Goal: Task Accomplishment & Management: Complete application form

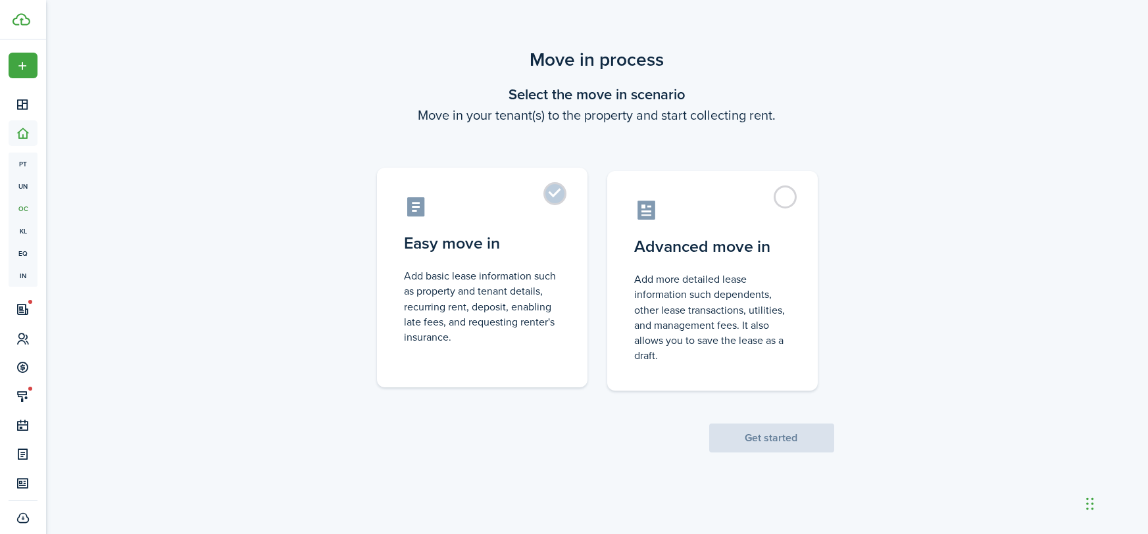
click at [567, 210] on label "Easy move in Add basic lease information such as property and tenant details, r…" at bounding box center [482, 278] width 211 height 220
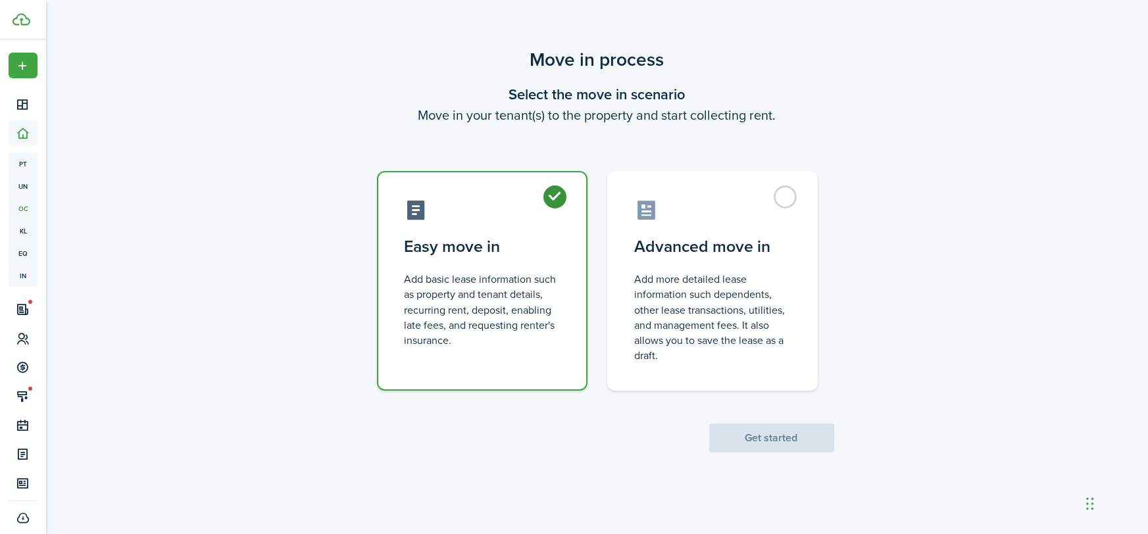
radio input "true"
click at [776, 428] on button "Get started" at bounding box center [771, 438] width 125 height 29
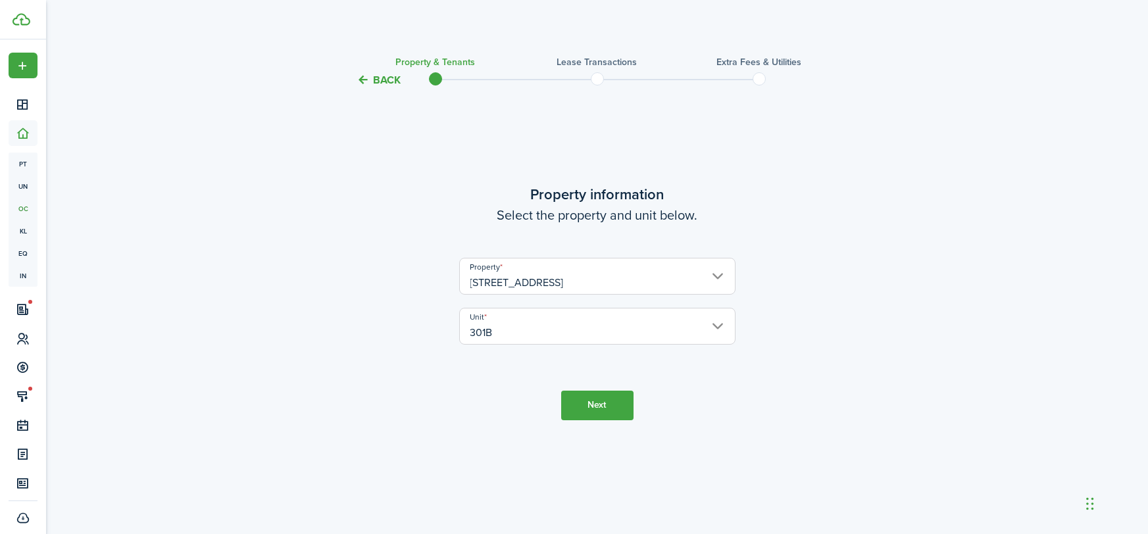
click at [574, 403] on button "Next" at bounding box center [597, 406] width 72 height 30
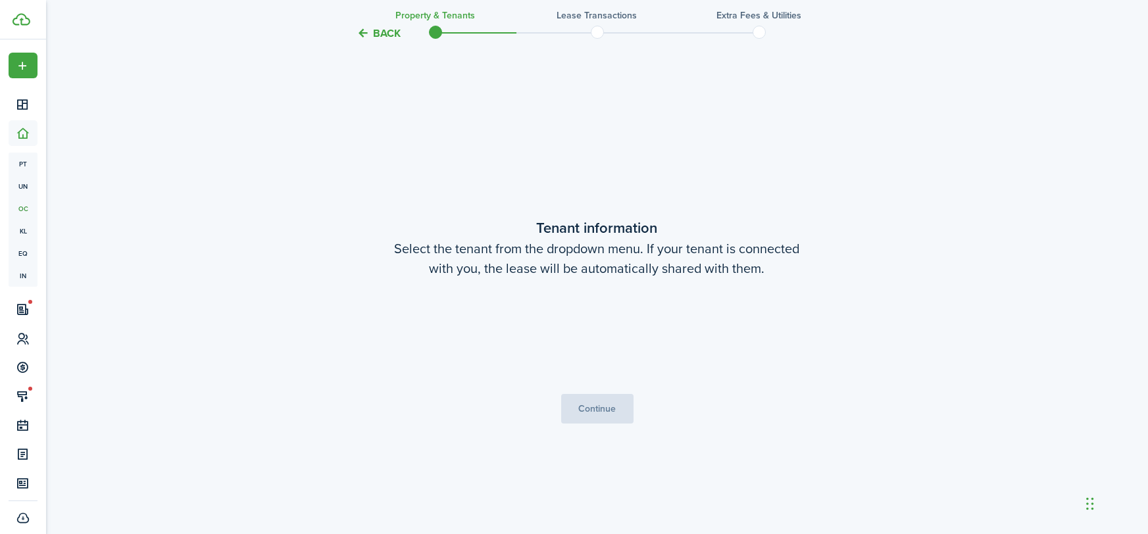
scroll to position [446, 0]
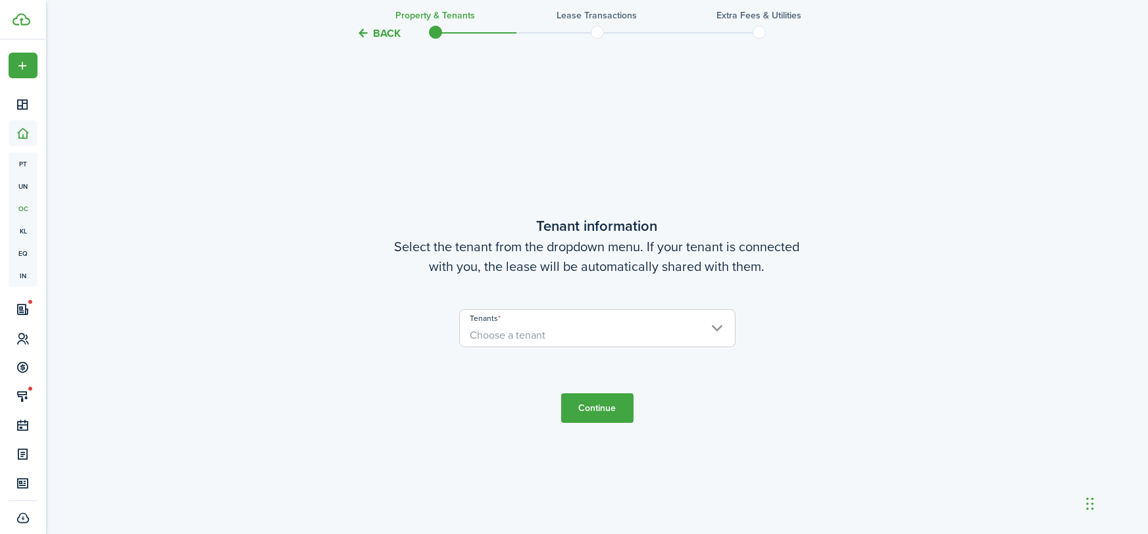
click at [539, 337] on span "Choose a tenant" at bounding box center [508, 335] width 76 height 15
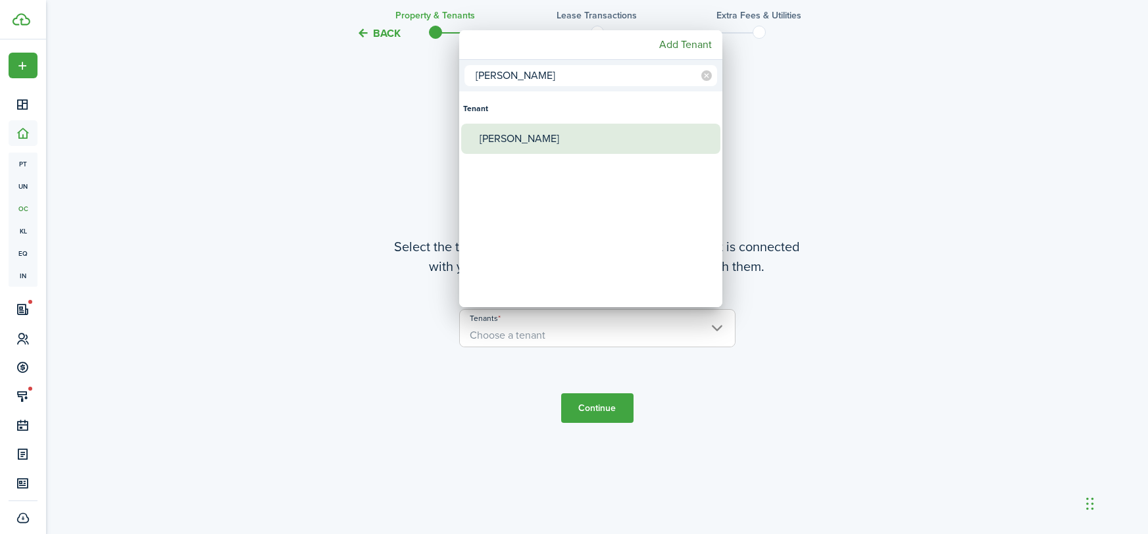
type input "[PERSON_NAME]"
click at [543, 145] on div "[PERSON_NAME]" at bounding box center [596, 139] width 233 height 30
type input "[PERSON_NAME]"
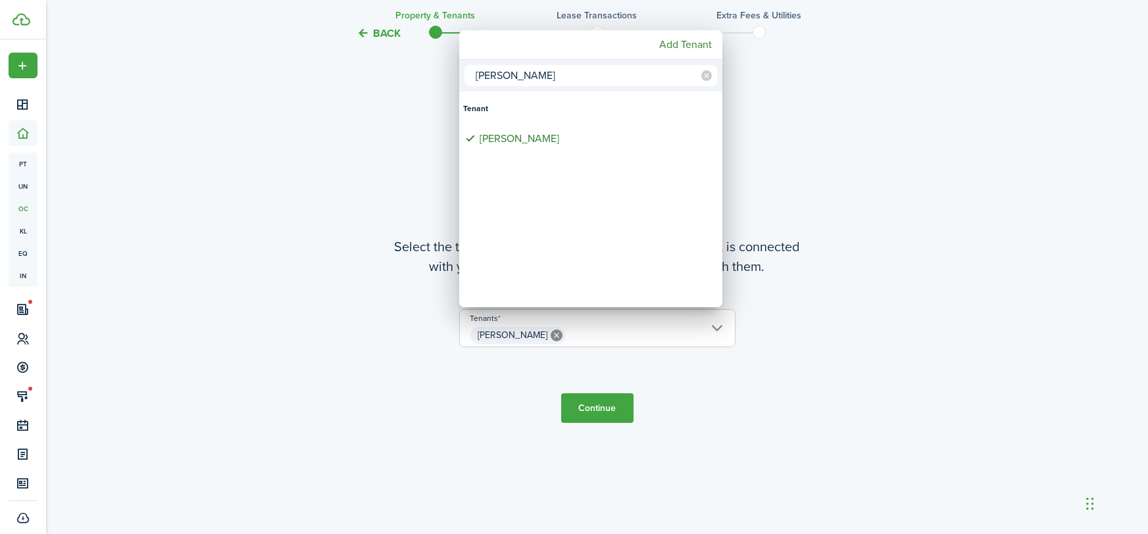
click at [604, 417] on div at bounding box center [574, 267] width 1358 height 745
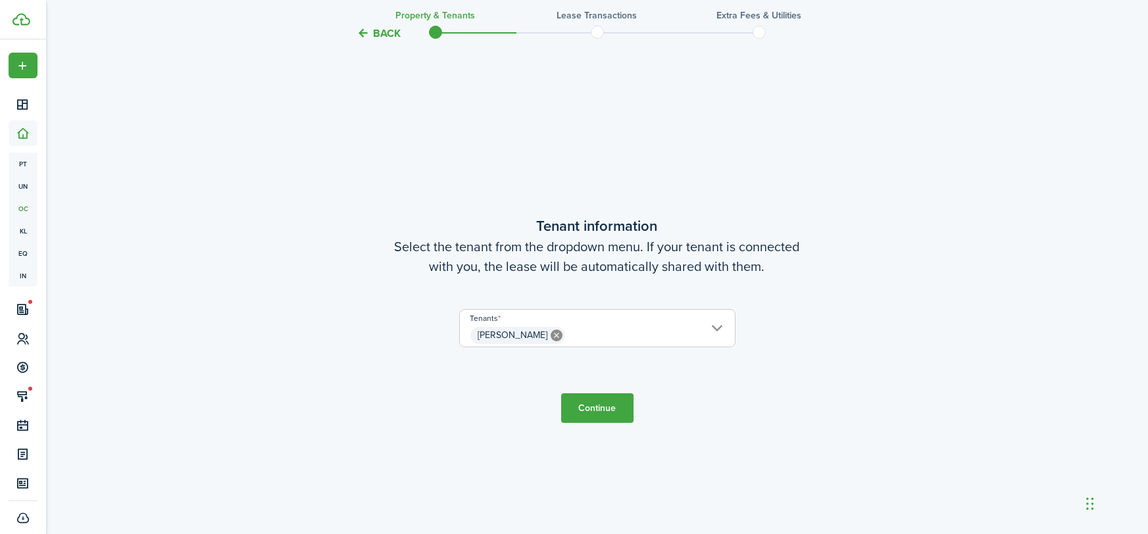
click at [608, 414] on button "Continue" at bounding box center [597, 408] width 72 height 30
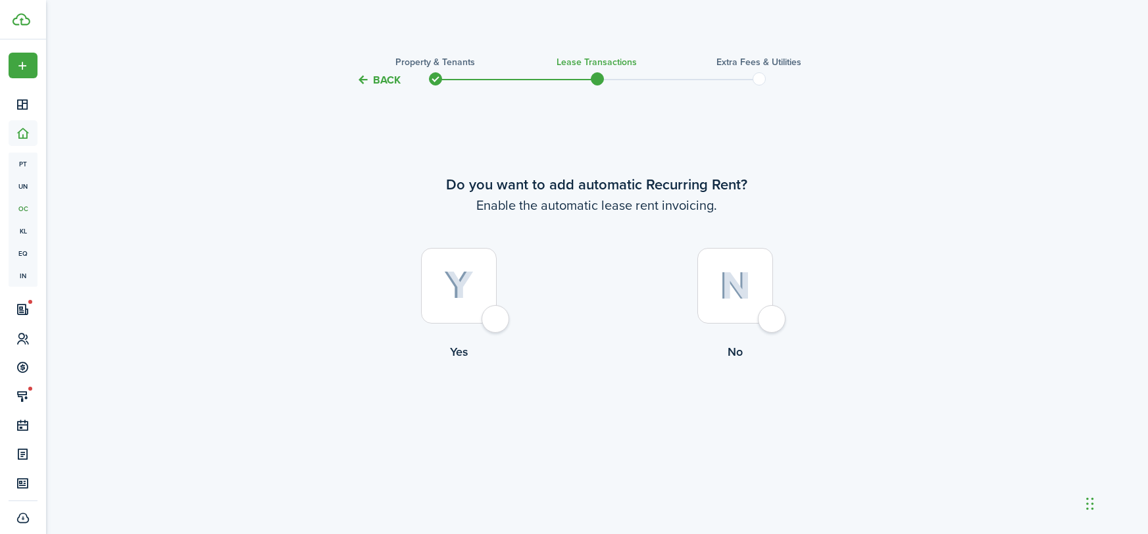
click at [493, 309] on div at bounding box center [459, 286] width 76 height 76
radio input "true"
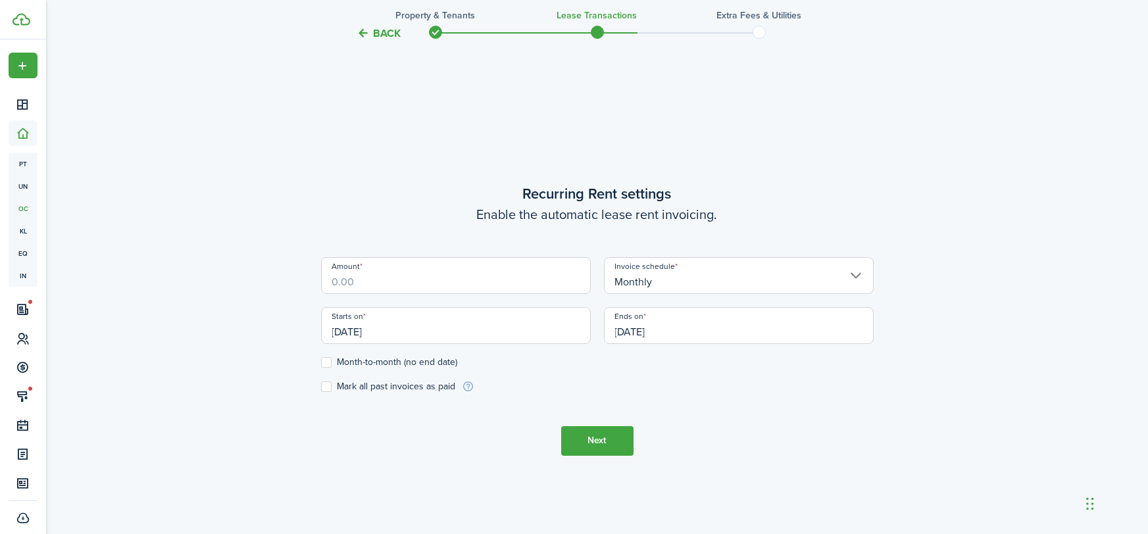
scroll to position [446, 0]
click at [460, 272] on input "Amount" at bounding box center [456, 275] width 270 height 37
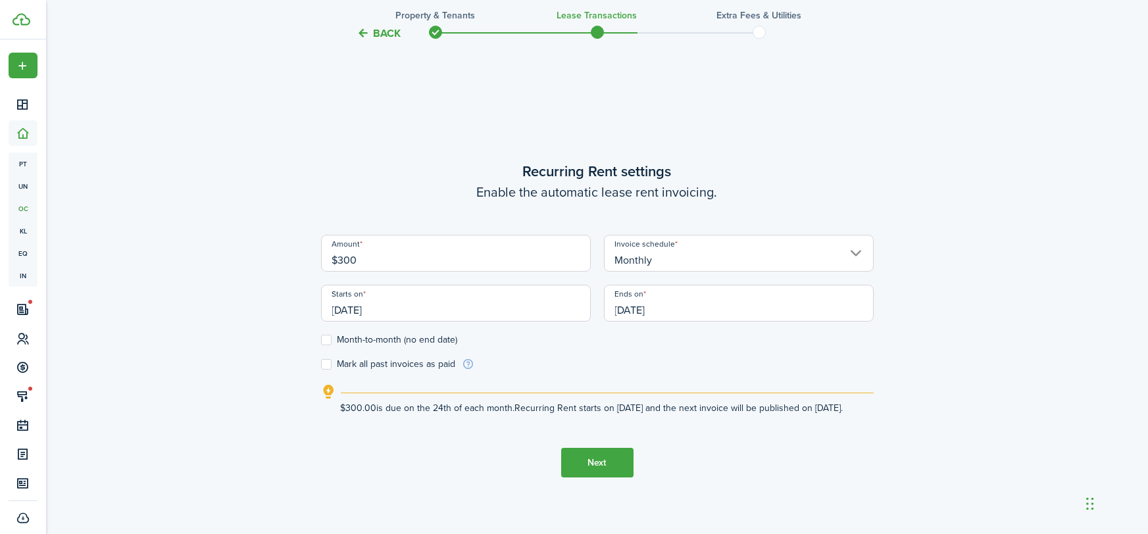
click at [450, 305] on input "[DATE]" at bounding box center [456, 303] width 270 height 37
type input "$300.00"
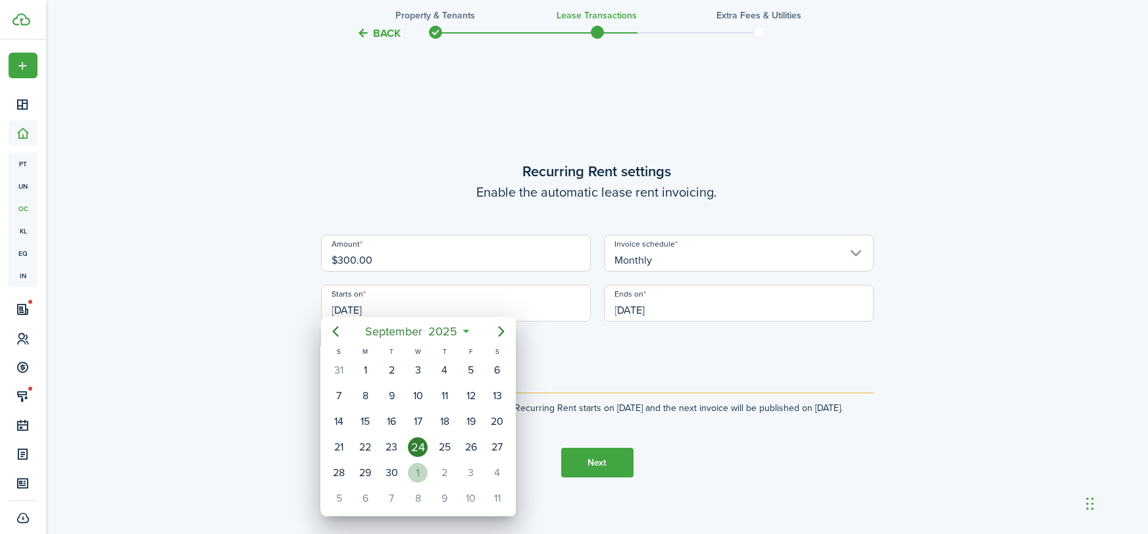
click at [418, 468] on div "1" at bounding box center [418, 473] width 20 height 20
type input "[DATE]"
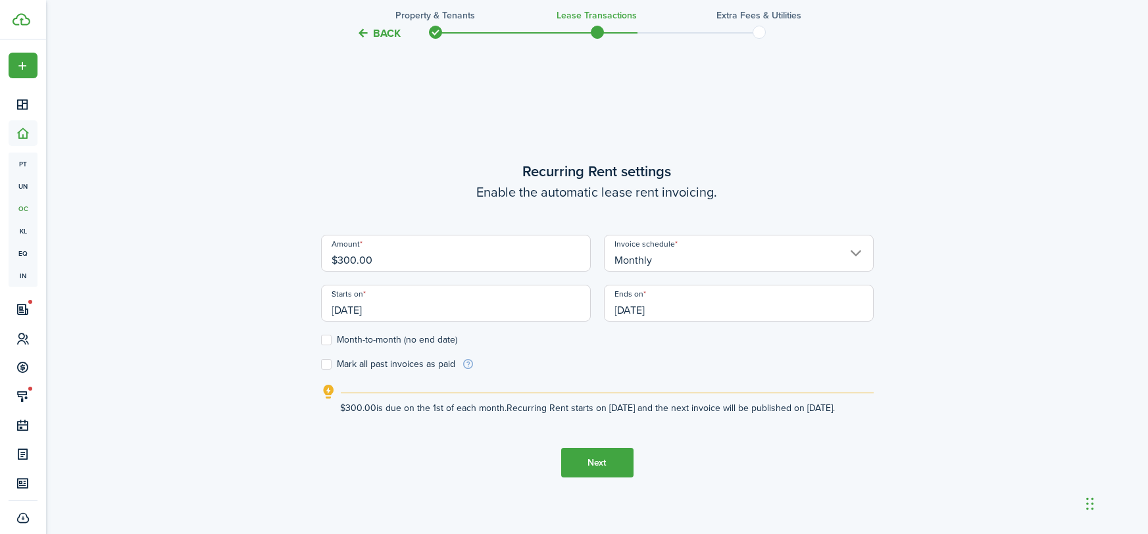
click at [662, 308] on input "[DATE]" at bounding box center [739, 303] width 270 height 37
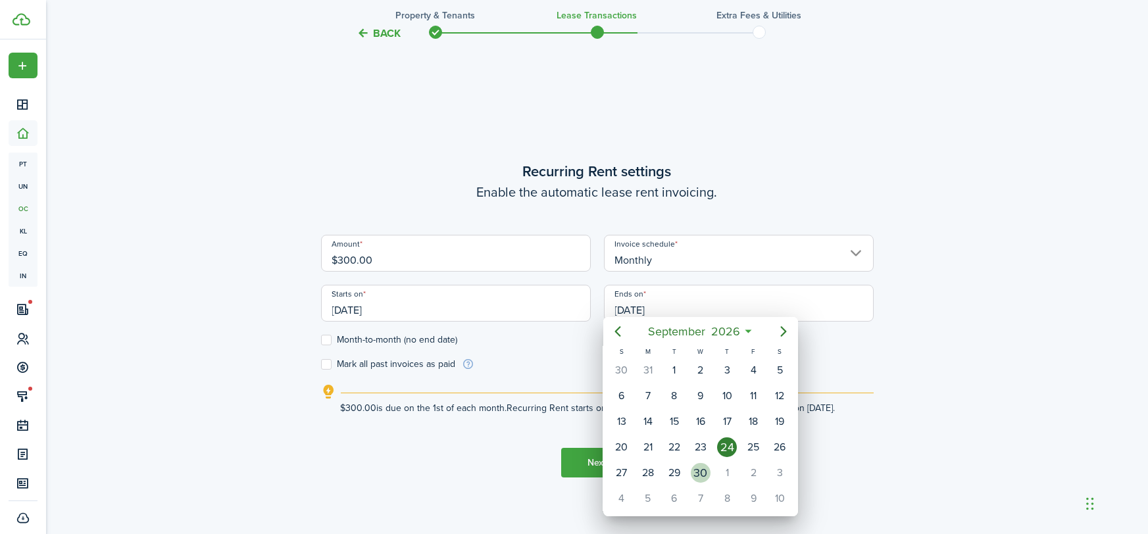
click at [696, 470] on div "30" at bounding box center [701, 473] width 20 height 20
type input "[DATE]"
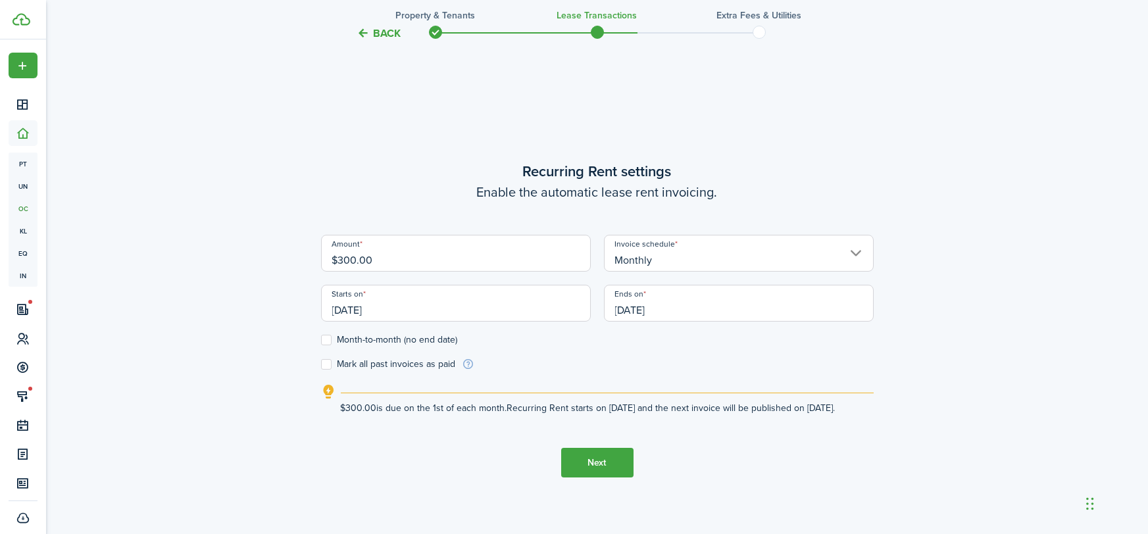
click at [582, 468] on button "Next" at bounding box center [597, 463] width 72 height 30
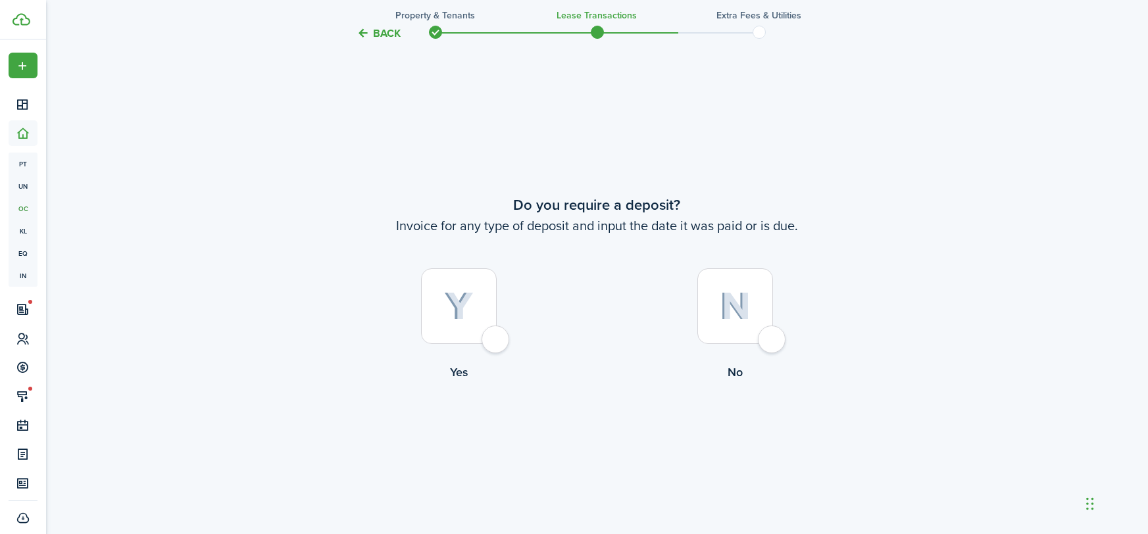
scroll to position [981, 0]
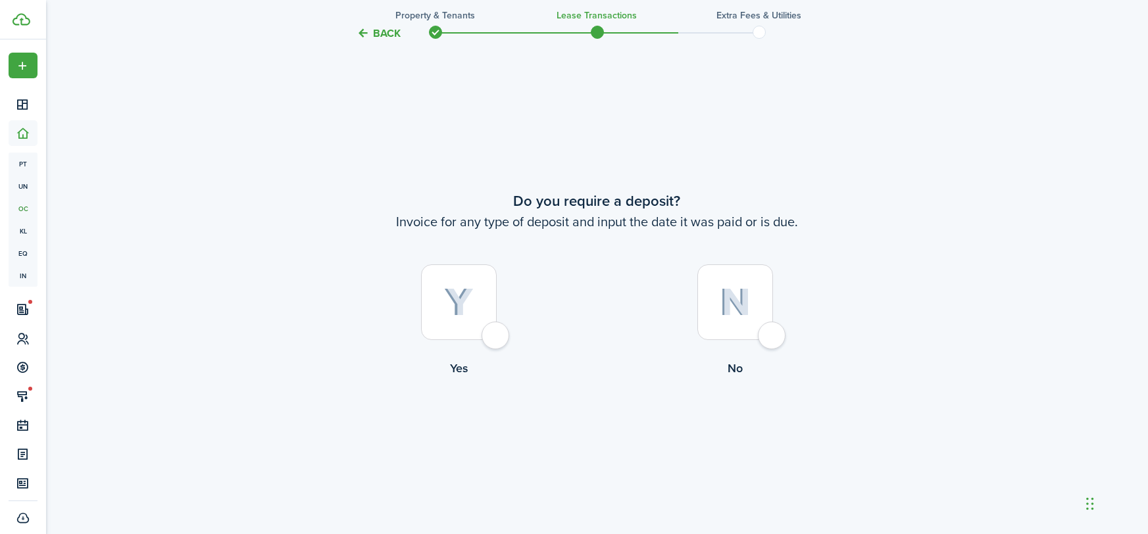
click at [478, 341] on label "Yes" at bounding box center [459, 323] width 276 height 119
radio input "true"
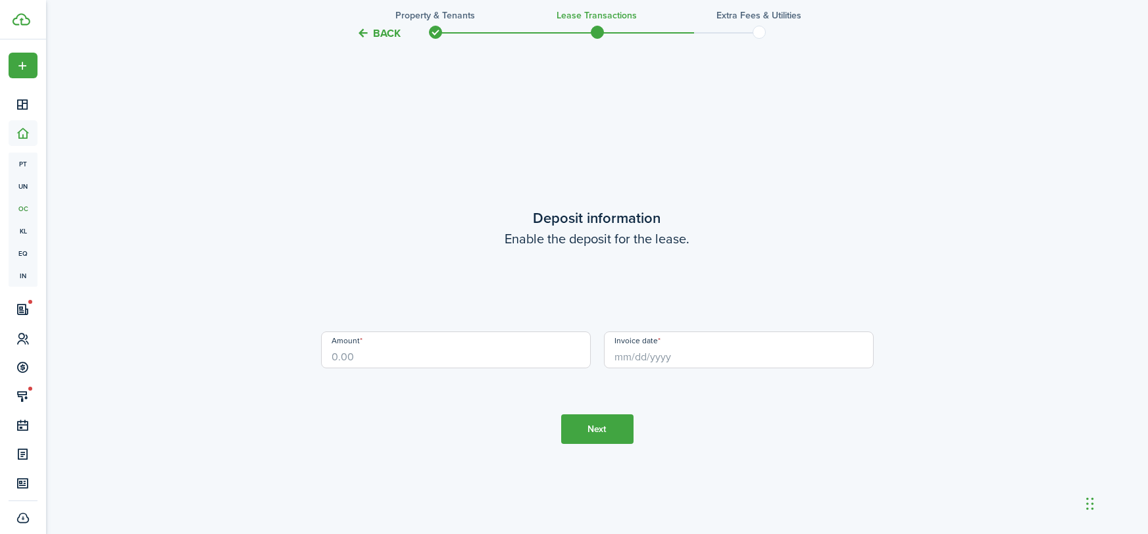
scroll to position [1515, 0]
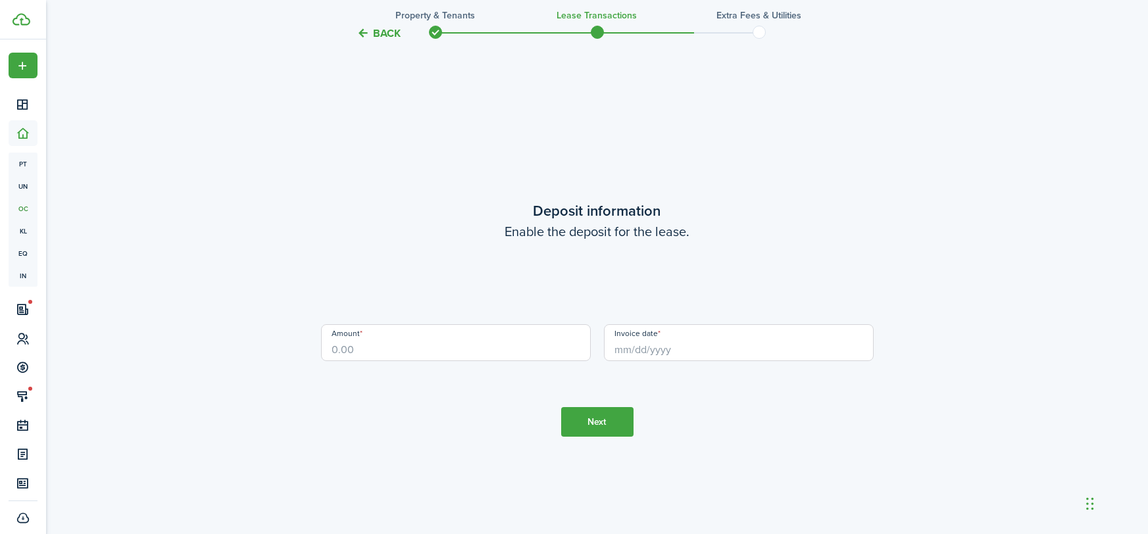
click at [498, 305] on loading-skeleton at bounding box center [597, 292] width 553 height 37
click at [416, 357] on input "Amount" at bounding box center [456, 342] width 270 height 37
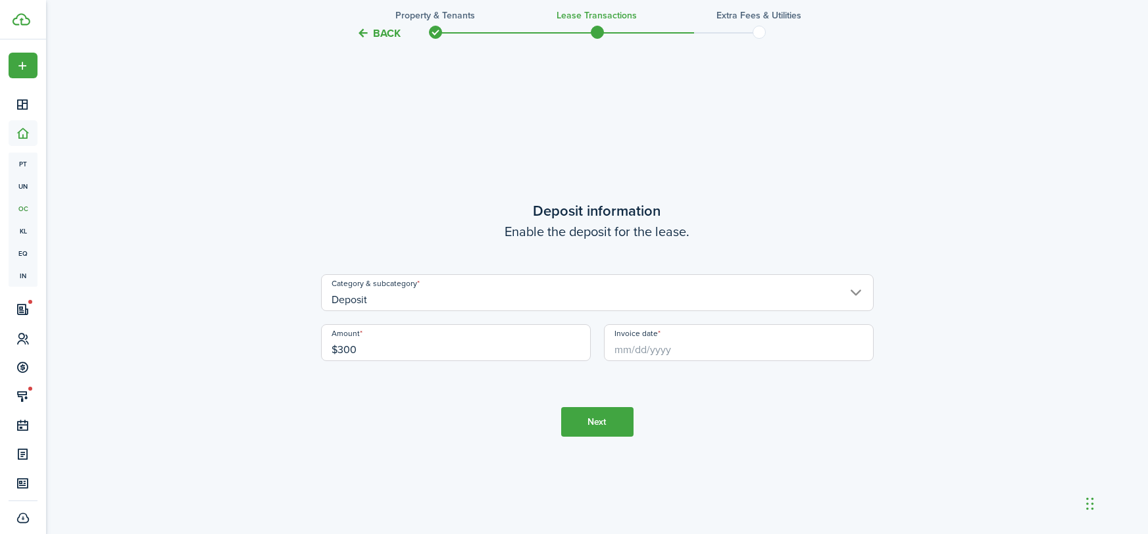
click at [509, 303] on input "Deposit" at bounding box center [597, 292] width 553 height 37
type input "$300.00"
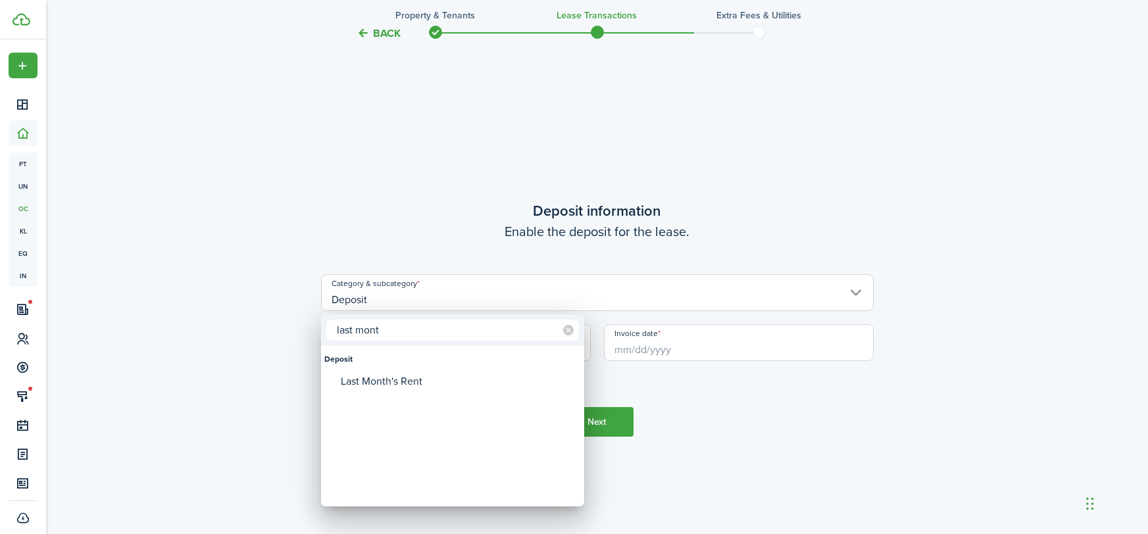
type input "last mont"
click at [460, 374] on div "Last Month's Rent" at bounding box center [457, 381] width 233 height 22
type input "Deposit / Last Month's Rent"
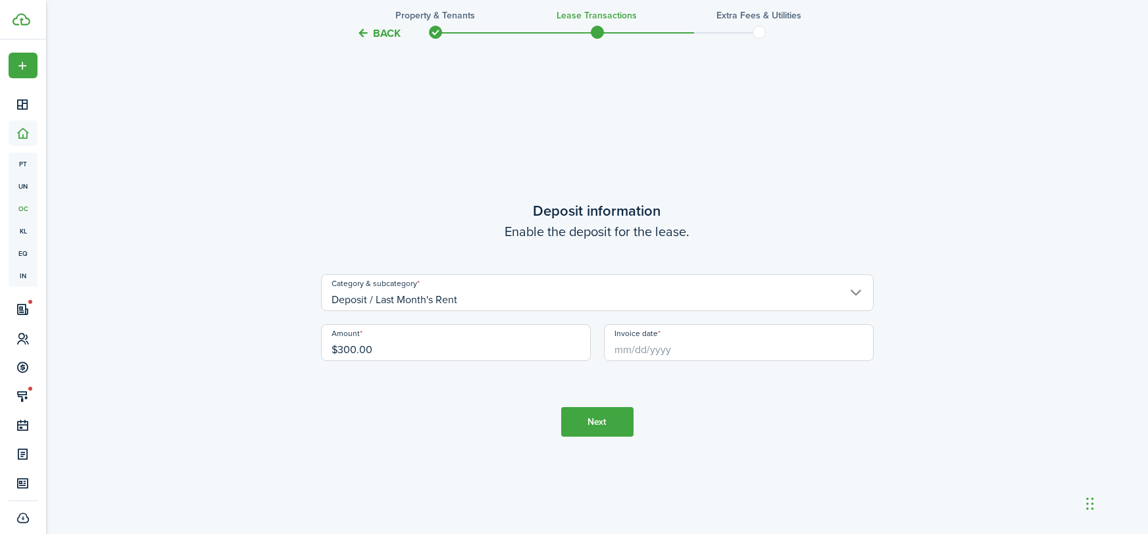
click at [716, 349] on input "Invoice date" at bounding box center [739, 342] width 270 height 37
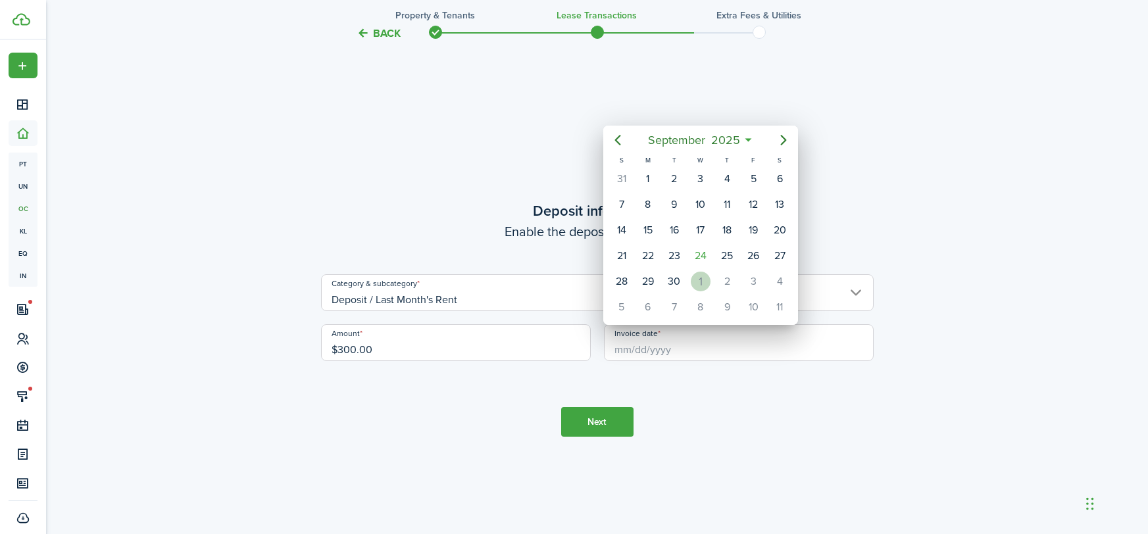
click at [699, 279] on div "1" at bounding box center [701, 282] width 20 height 20
type input "[DATE]"
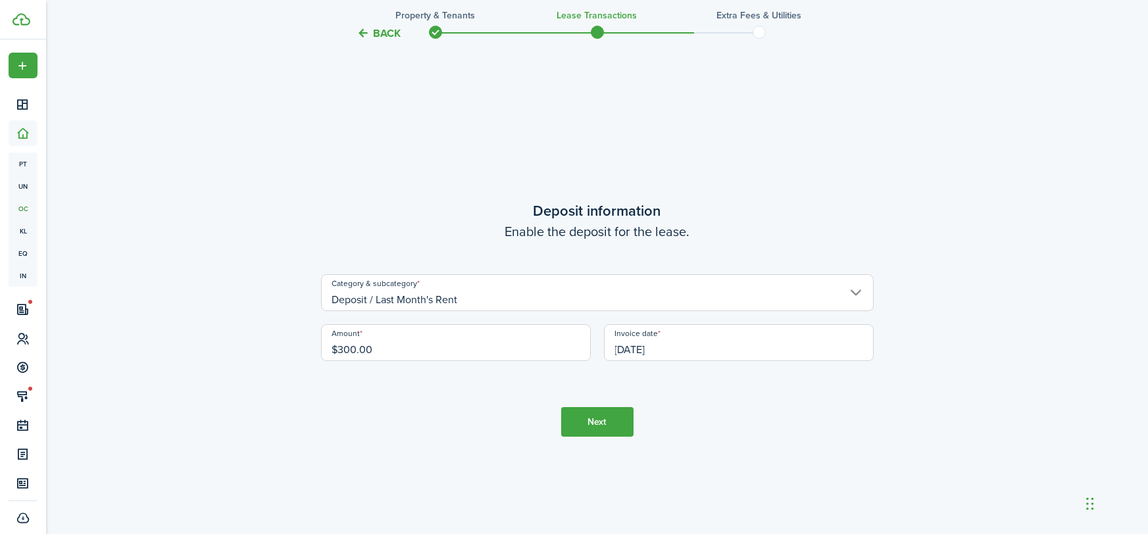
click at [591, 425] on button "Next" at bounding box center [597, 422] width 72 height 30
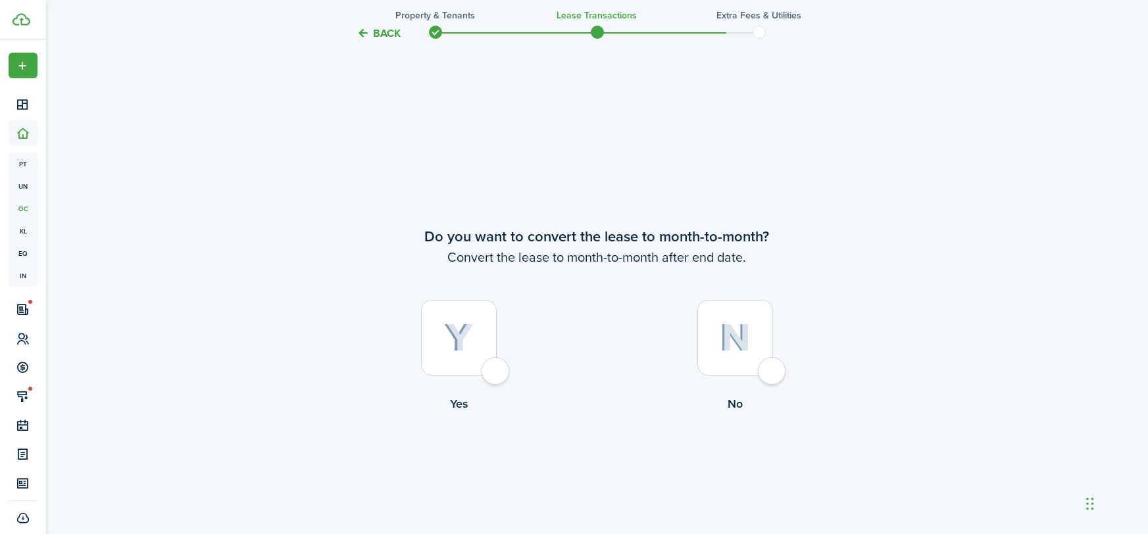
scroll to position [2050, 0]
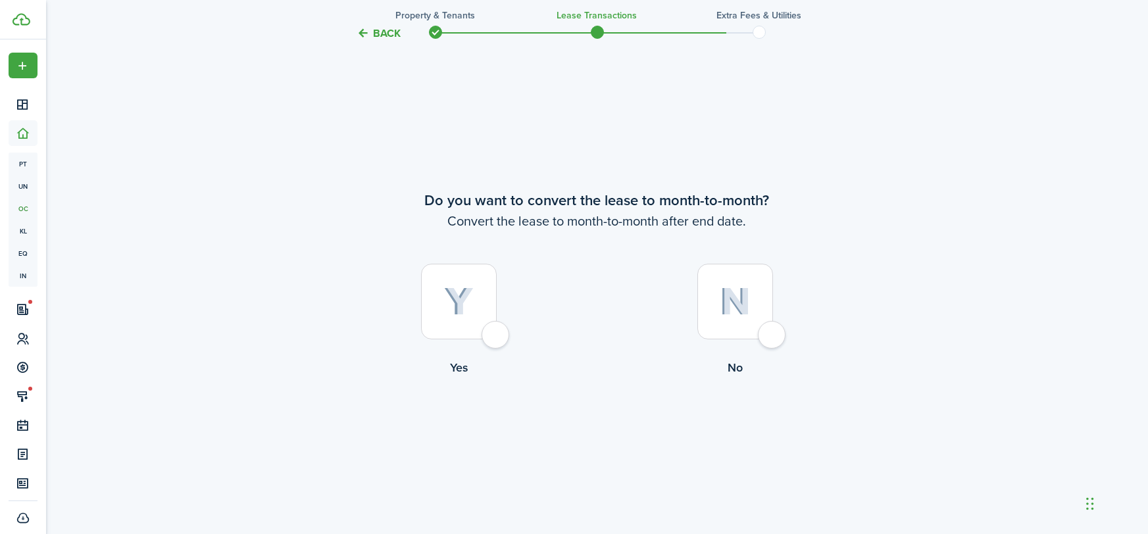
click at [762, 335] on div at bounding box center [735, 302] width 76 height 76
radio input "true"
click at [607, 438] on button "Continue" at bounding box center [597, 431] width 72 height 30
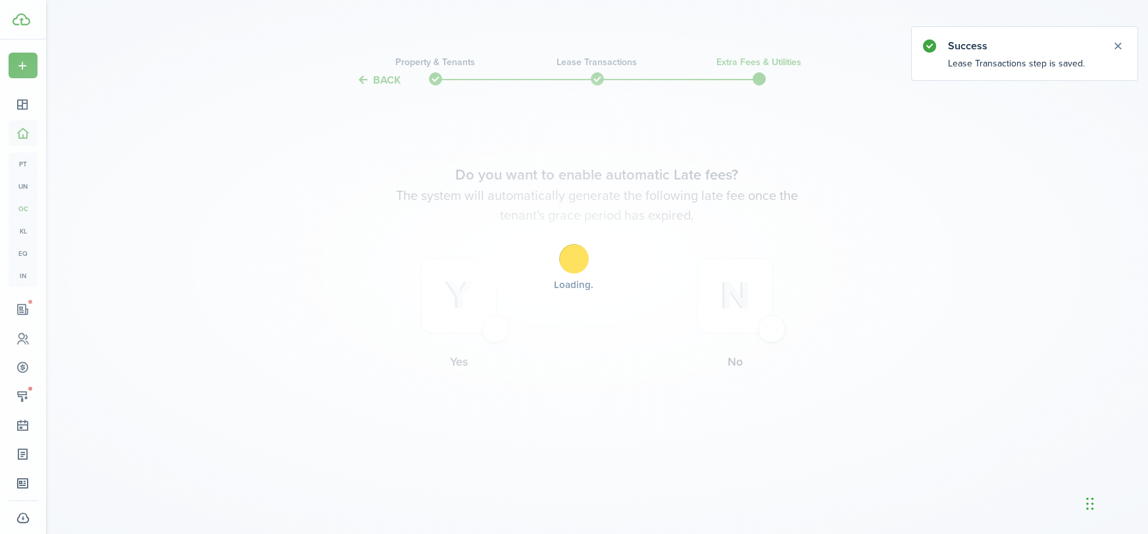
scroll to position [0, 0]
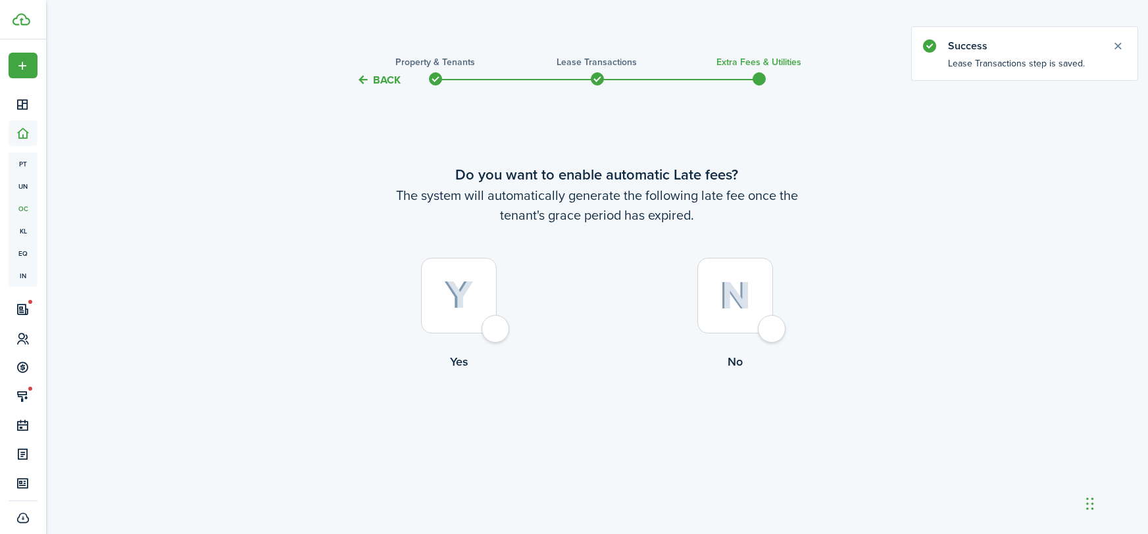
click at [497, 323] on div at bounding box center [459, 296] width 76 height 76
radio input "true"
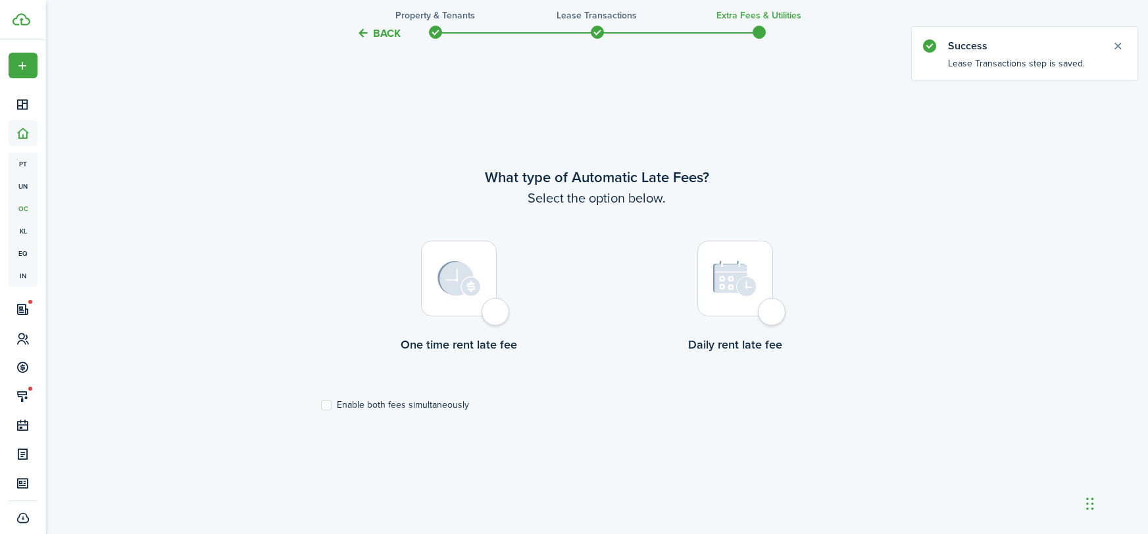
scroll to position [446, 0]
click at [494, 312] on div at bounding box center [459, 278] width 76 height 76
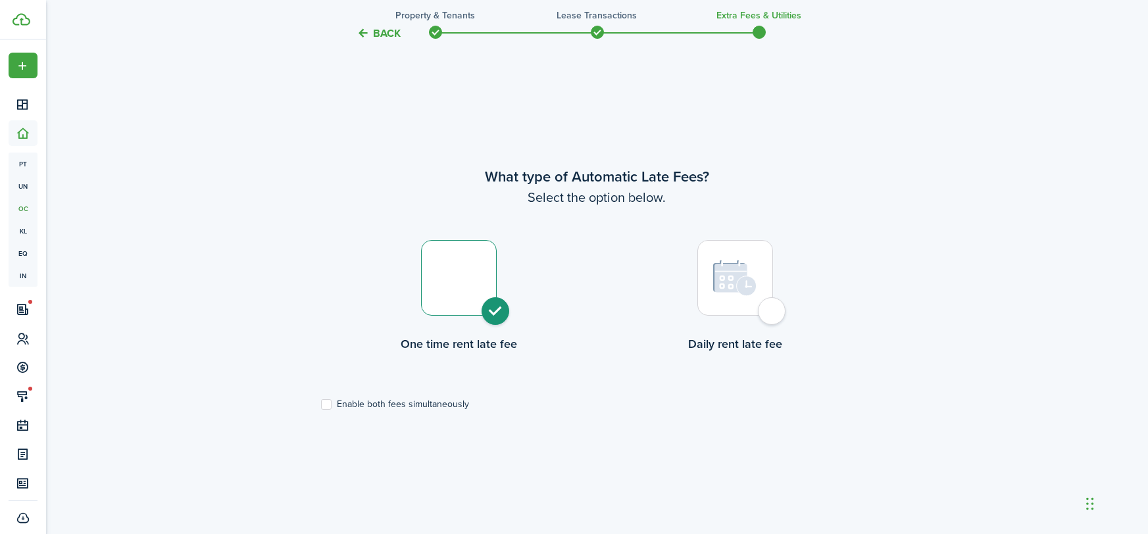
radio input "true"
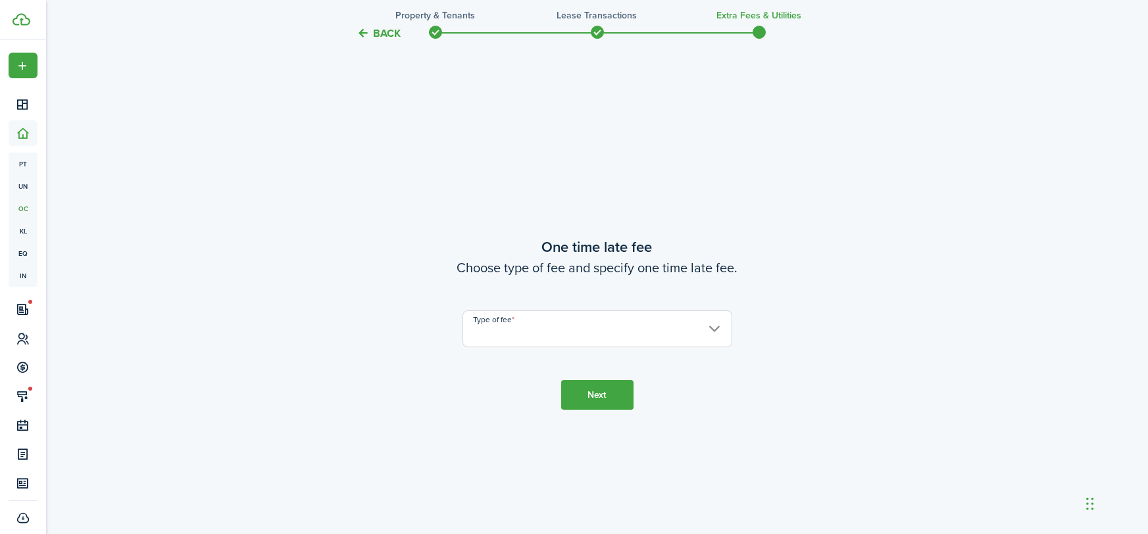
scroll to position [981, 0]
click at [512, 319] on input "Type of fee" at bounding box center [597, 324] width 270 height 37
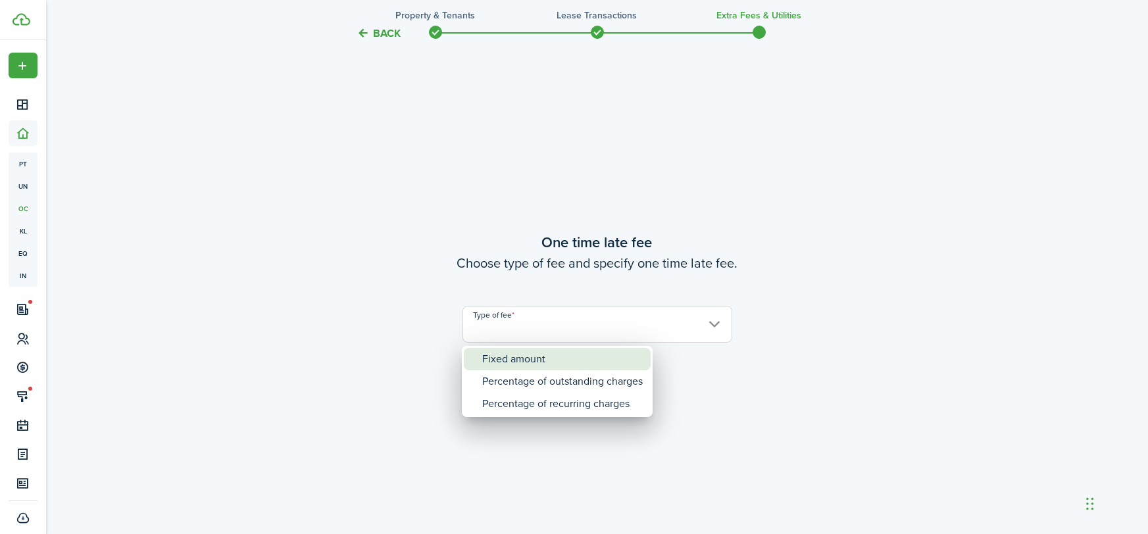
click at [512, 361] on div "Fixed amount" at bounding box center [562, 359] width 161 height 22
type input "Fixed amount"
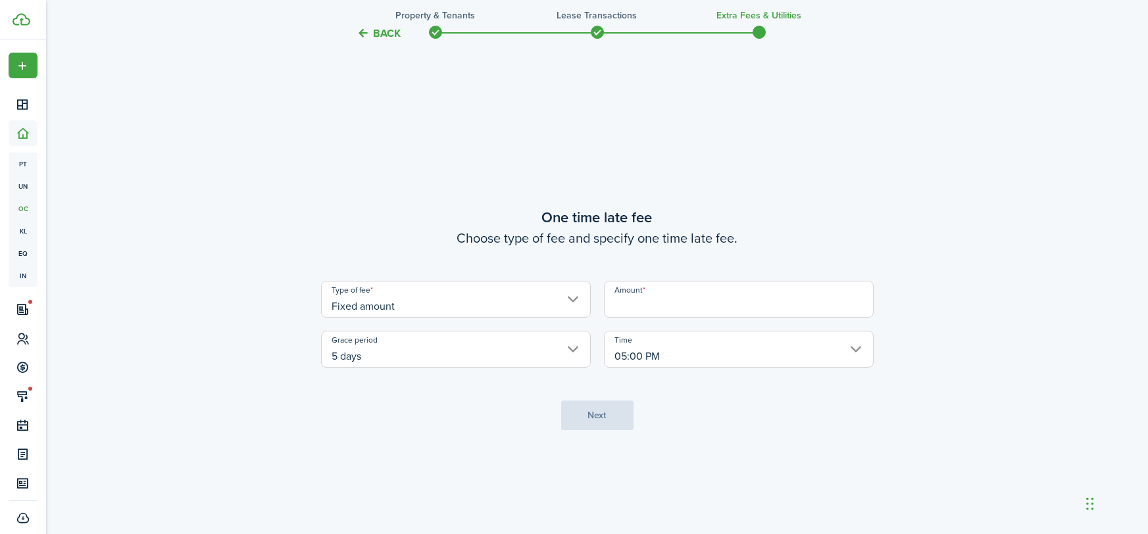
click at [670, 301] on input "Amount" at bounding box center [739, 299] width 270 height 37
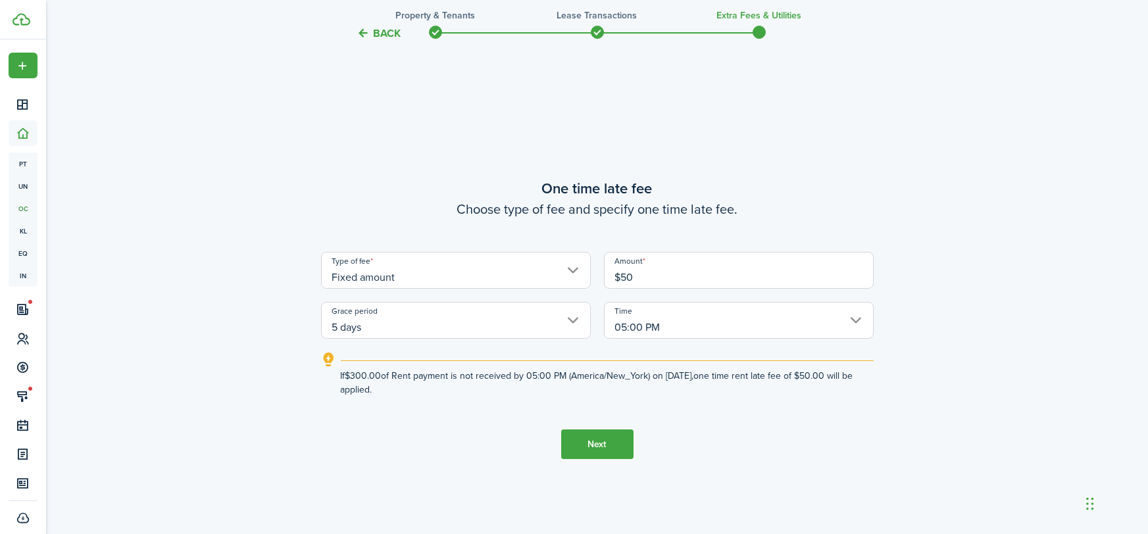
type input "$50.00"
click at [599, 443] on button "Next" at bounding box center [597, 445] width 72 height 30
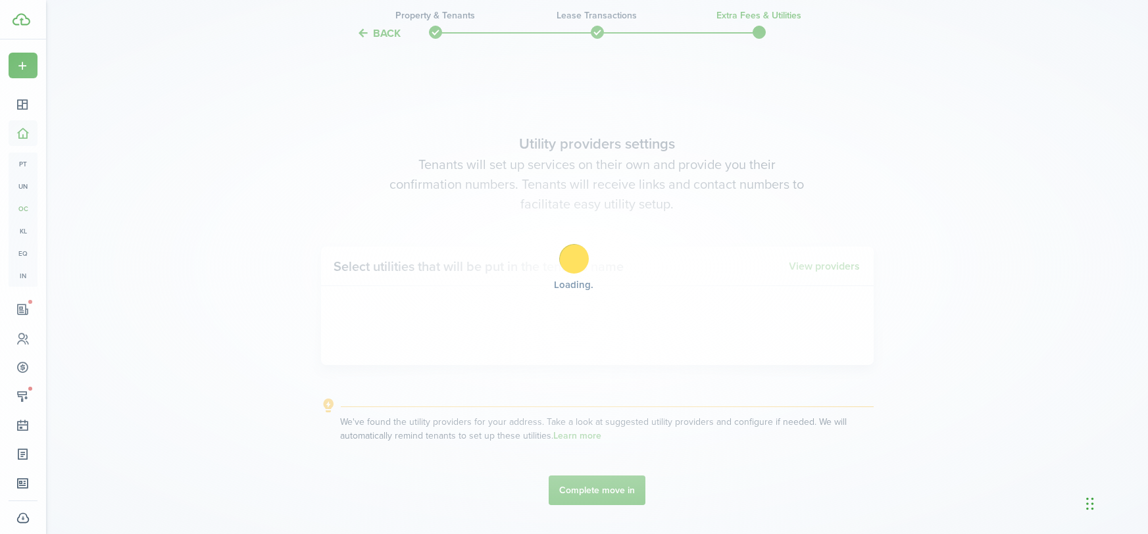
scroll to position [1515, 0]
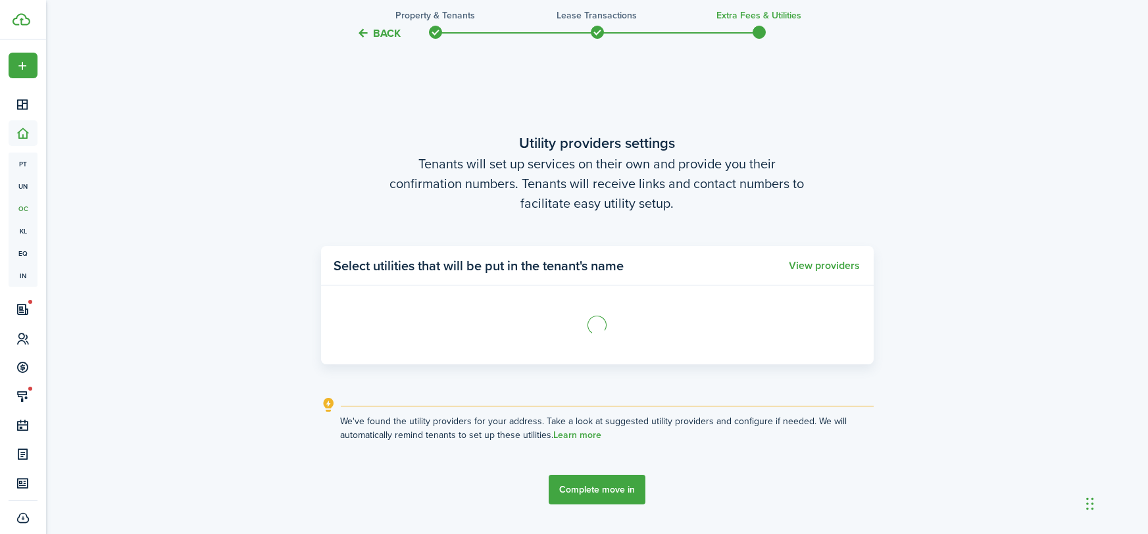
click at [614, 483] on tc-wizard-step "Utility providers settings Tenants will set up services on their own and provid…" at bounding box center [597, 318] width 553 height 534
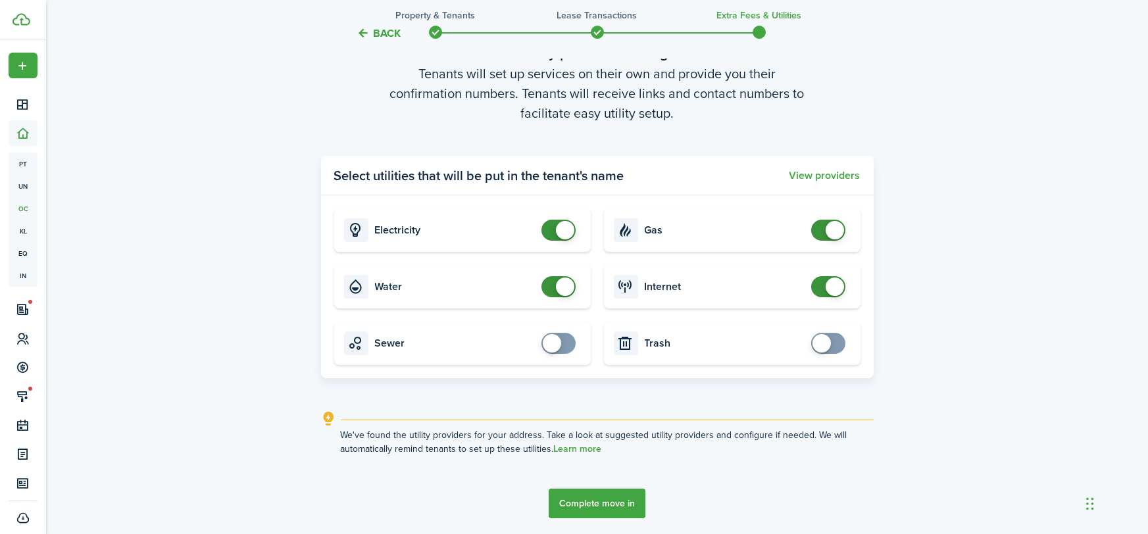
scroll to position [1603, 0]
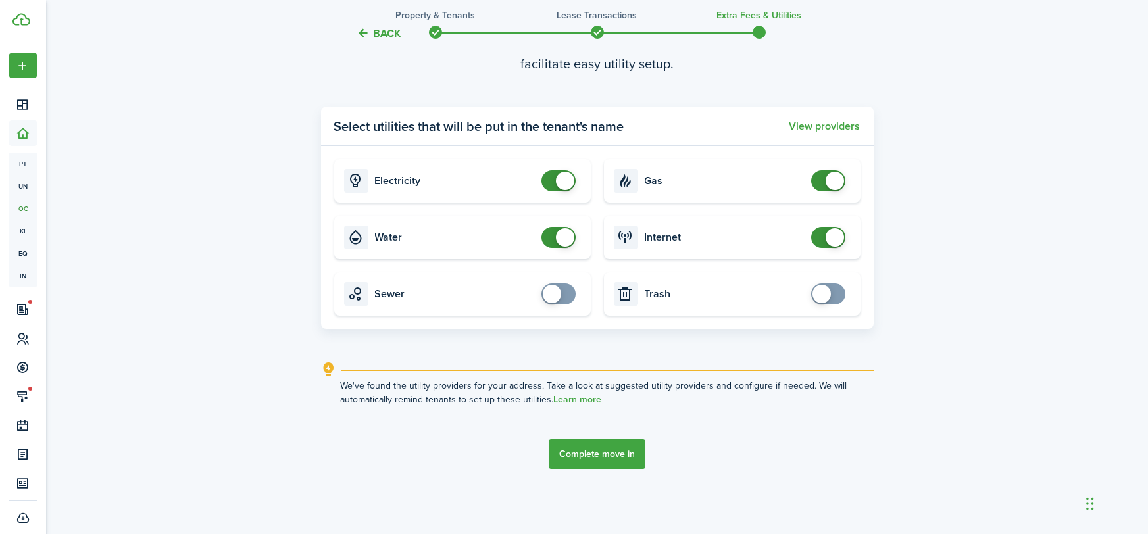
click at [604, 450] on button "Complete move in" at bounding box center [597, 454] width 97 height 30
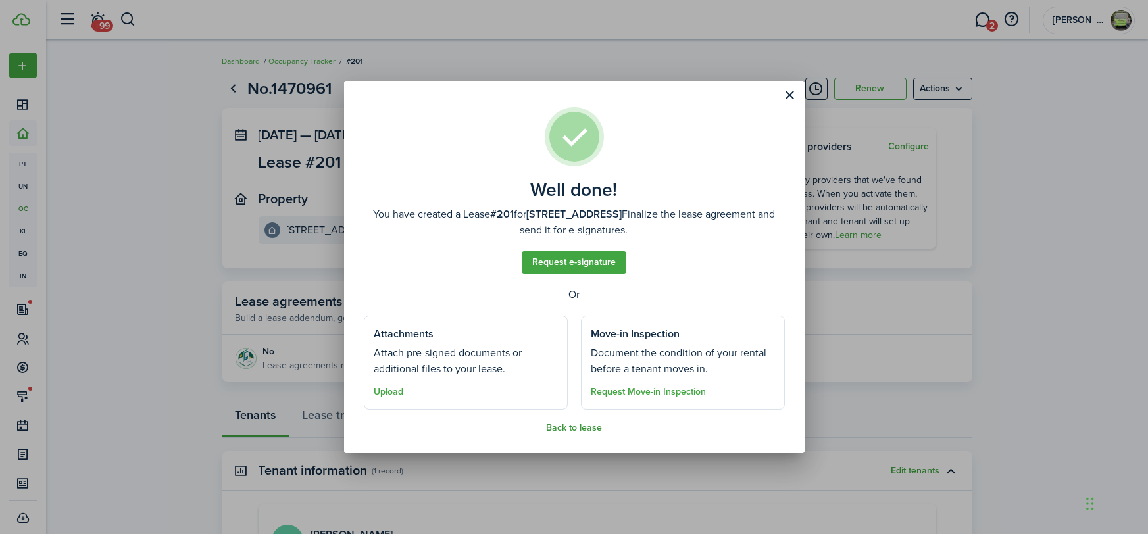
click at [567, 427] on button "Back to lease" at bounding box center [574, 428] width 56 height 11
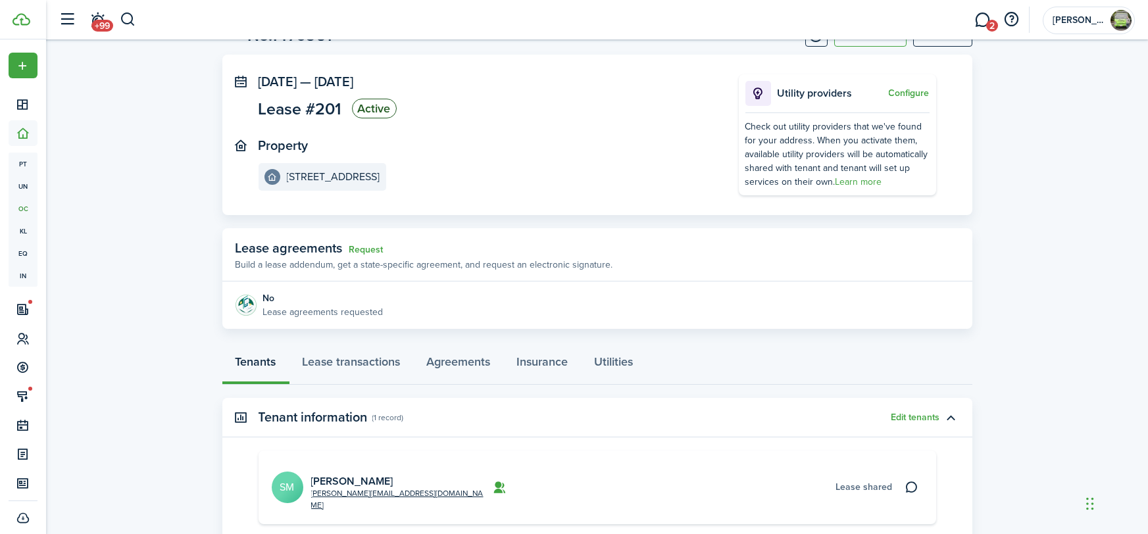
scroll to position [180, 0]
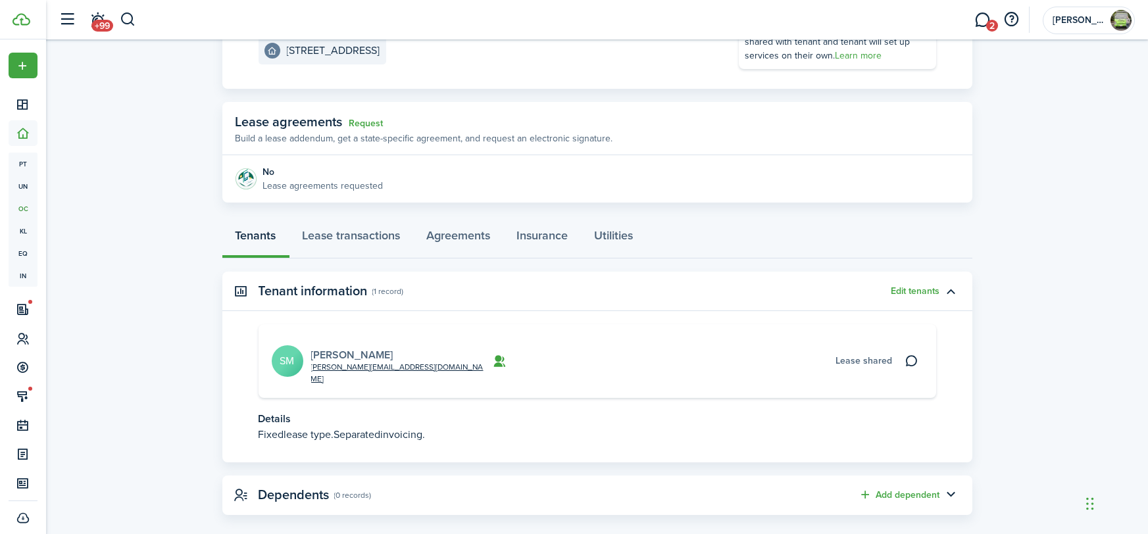
click at [347, 347] on link "[PERSON_NAME]" at bounding box center [352, 354] width 82 height 15
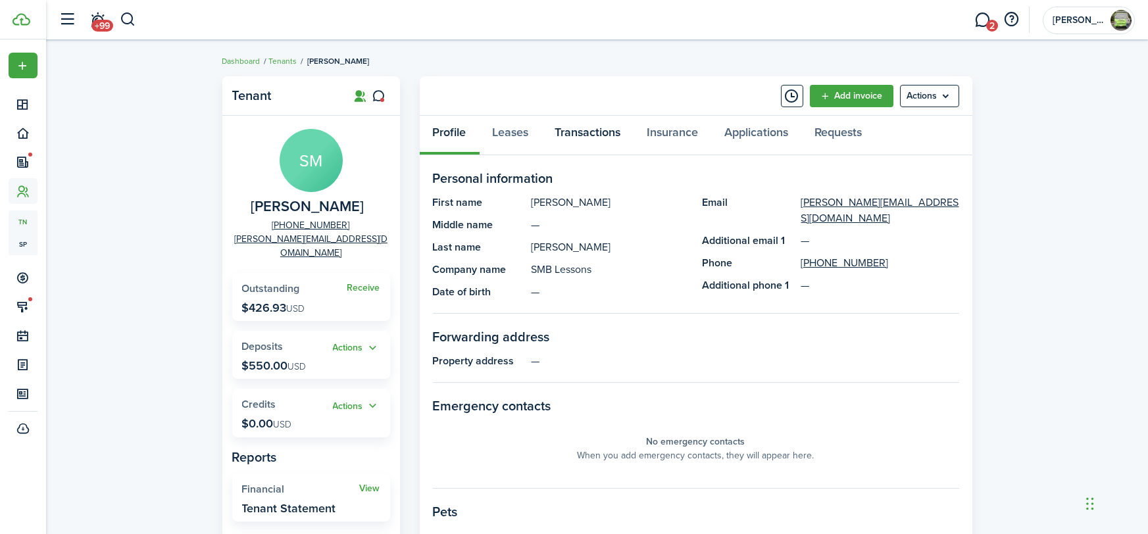
click at [588, 123] on link "Transactions" at bounding box center [588, 135] width 92 height 39
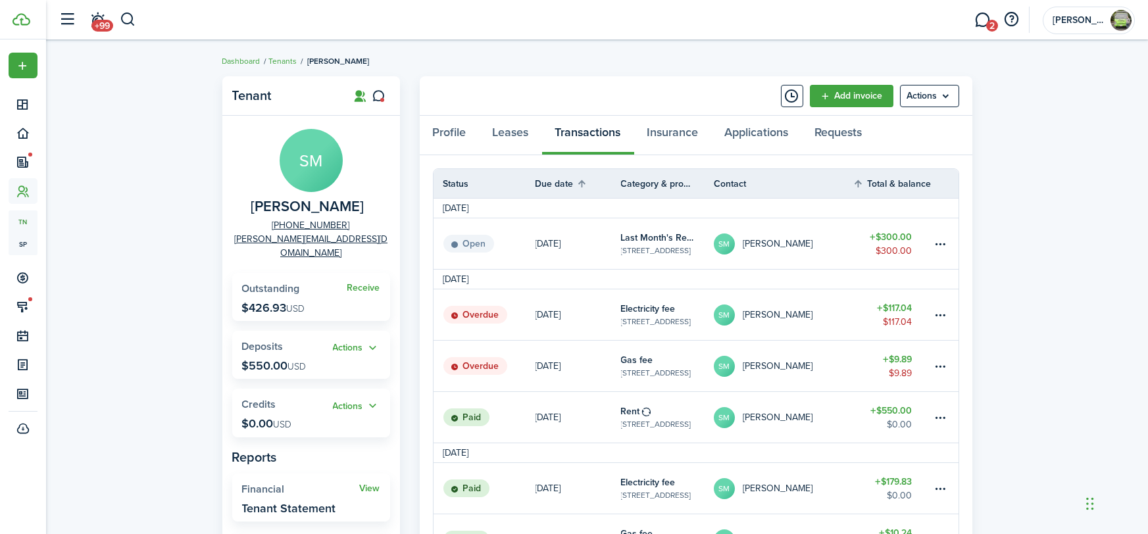
click at [566, 251] on link "[DATE]" at bounding box center [578, 243] width 86 height 51
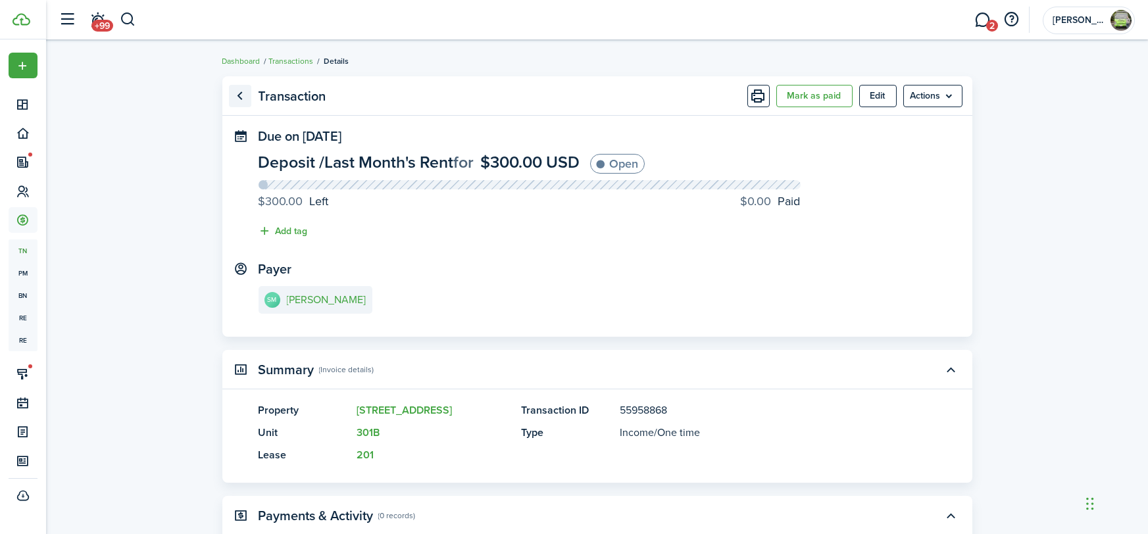
click at [234, 98] on link "Go back" at bounding box center [240, 96] width 22 height 22
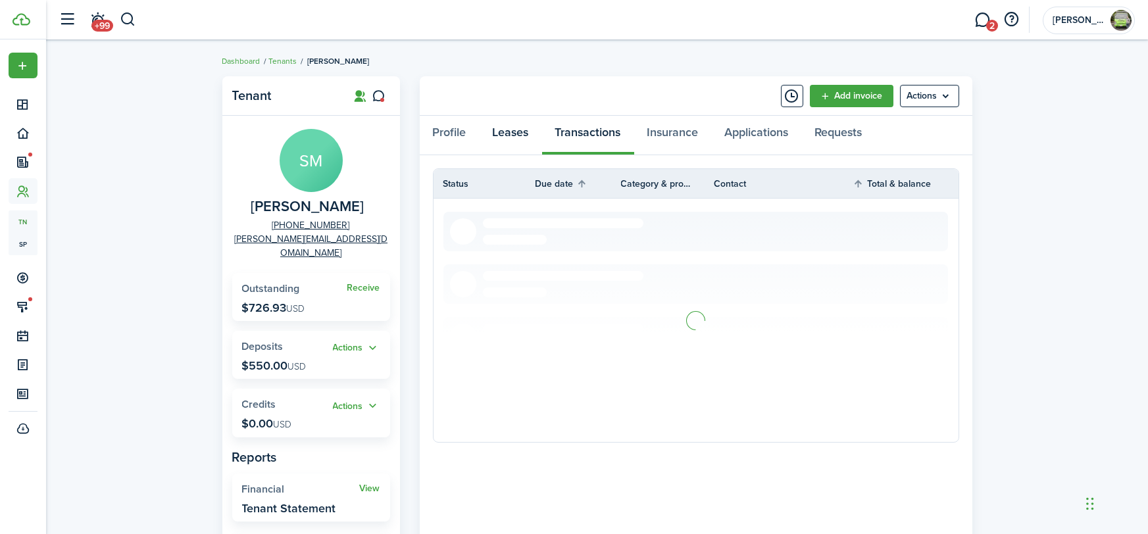
click at [503, 124] on link "Leases" at bounding box center [511, 135] width 62 height 39
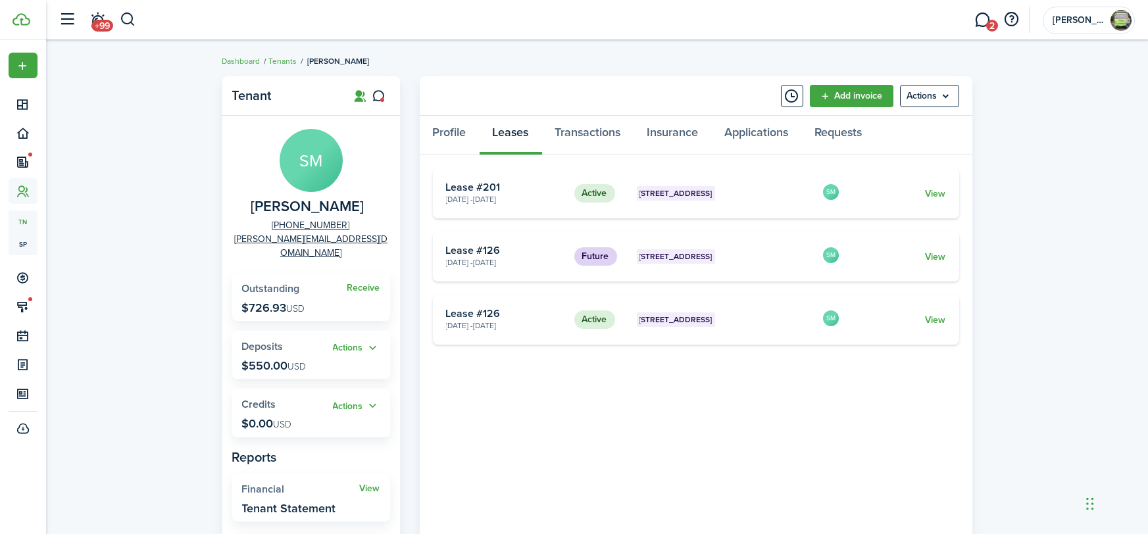
click at [1030, 207] on div "Tenant SM [PERSON_NAME] [PHONE_NUMBER] [PERSON_NAME][EMAIL_ADDRESS][DOMAIN_NAME…" at bounding box center [597, 425] width 1102 height 710
click at [441, 134] on link "Profile" at bounding box center [450, 135] width 60 height 39
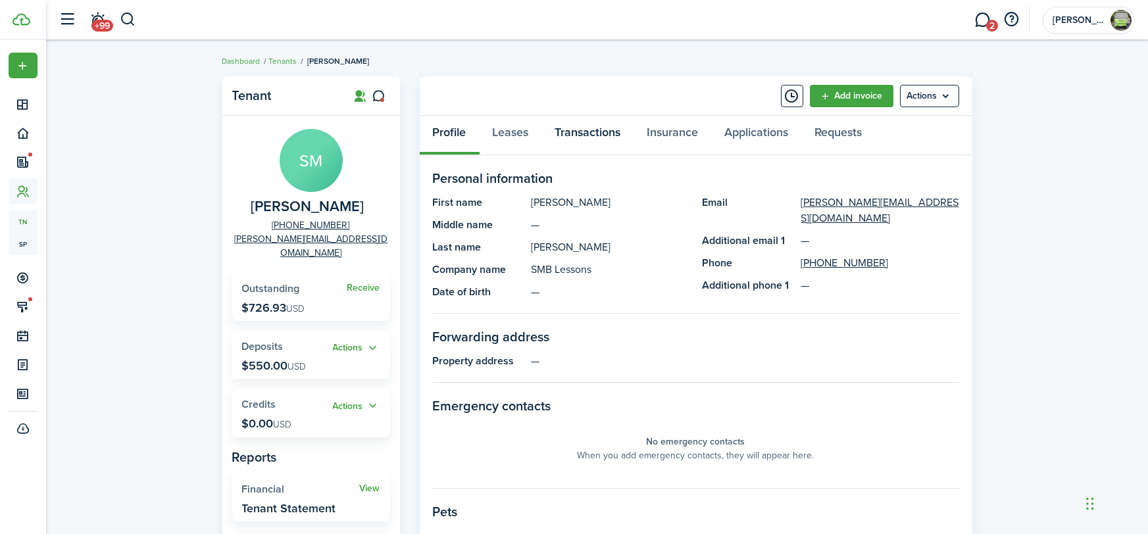
click at [603, 122] on link "Transactions" at bounding box center [588, 135] width 92 height 39
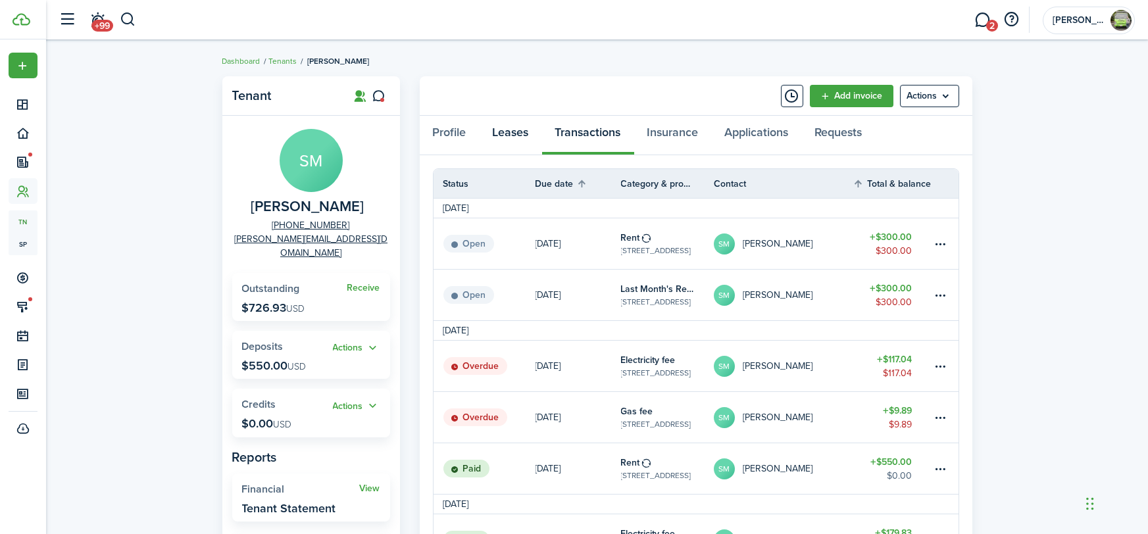
click at [522, 131] on link "Leases" at bounding box center [511, 135] width 62 height 39
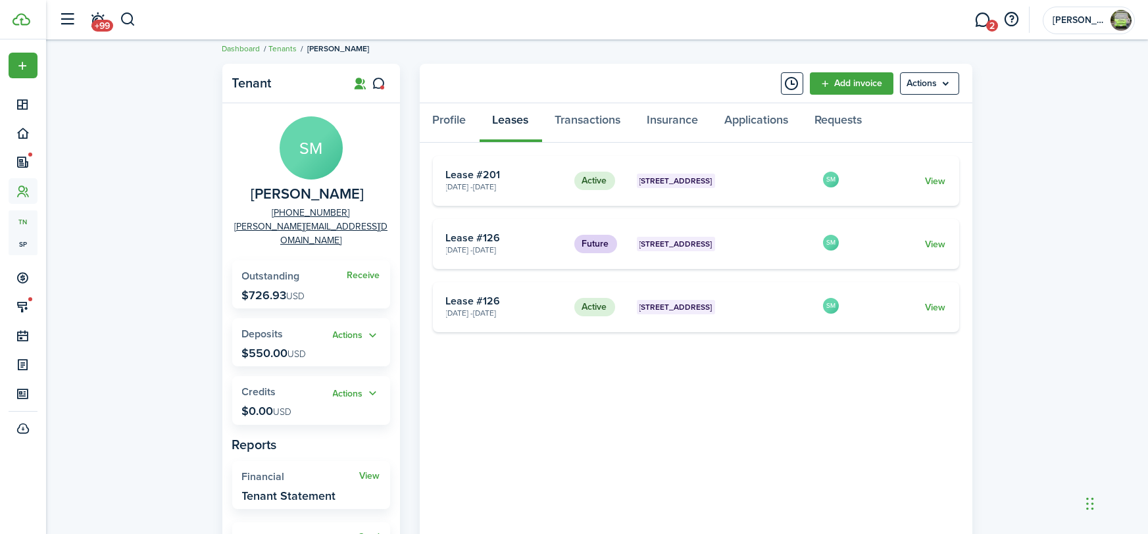
scroll to position [12, 0]
click at [932, 180] on link "View" at bounding box center [935, 181] width 20 height 14
click at [936, 239] on link "View" at bounding box center [935, 244] width 20 height 14
click at [1026, 230] on div "Tenant SM [PERSON_NAME] [PHONE_NUMBER] [PERSON_NAME][EMAIL_ADDRESS][DOMAIN_NAME…" at bounding box center [597, 412] width 1102 height 710
